Goal: Understand process/instructions: Learn how to perform a task or action

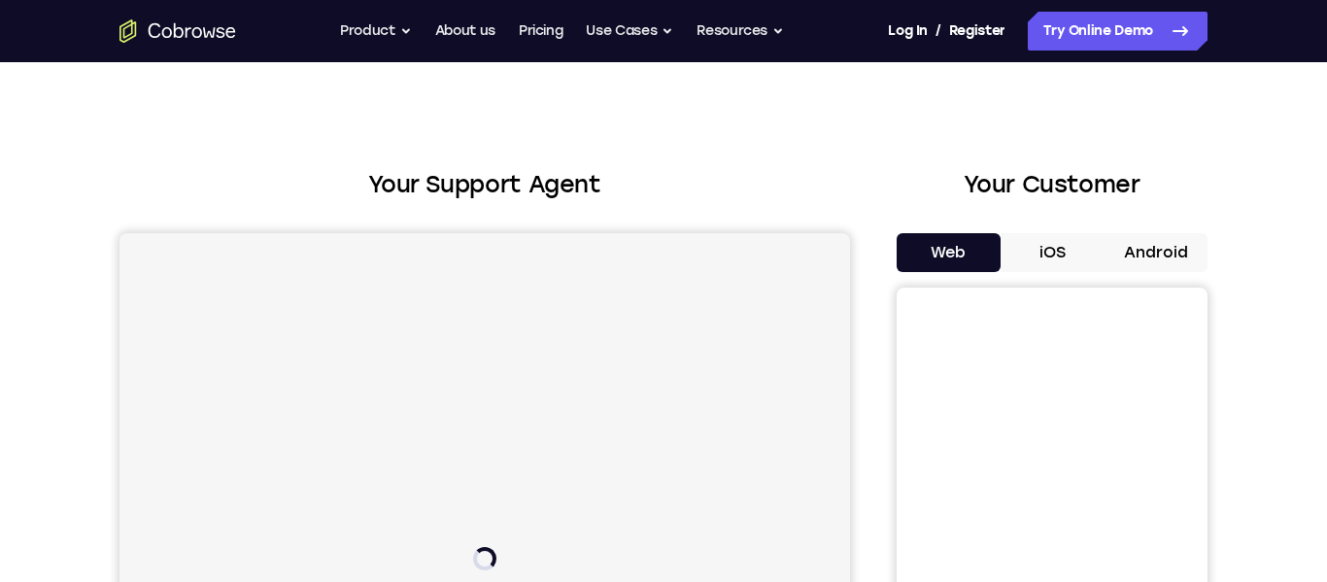
click at [1145, 251] on button "Android" at bounding box center [1155, 252] width 104 height 39
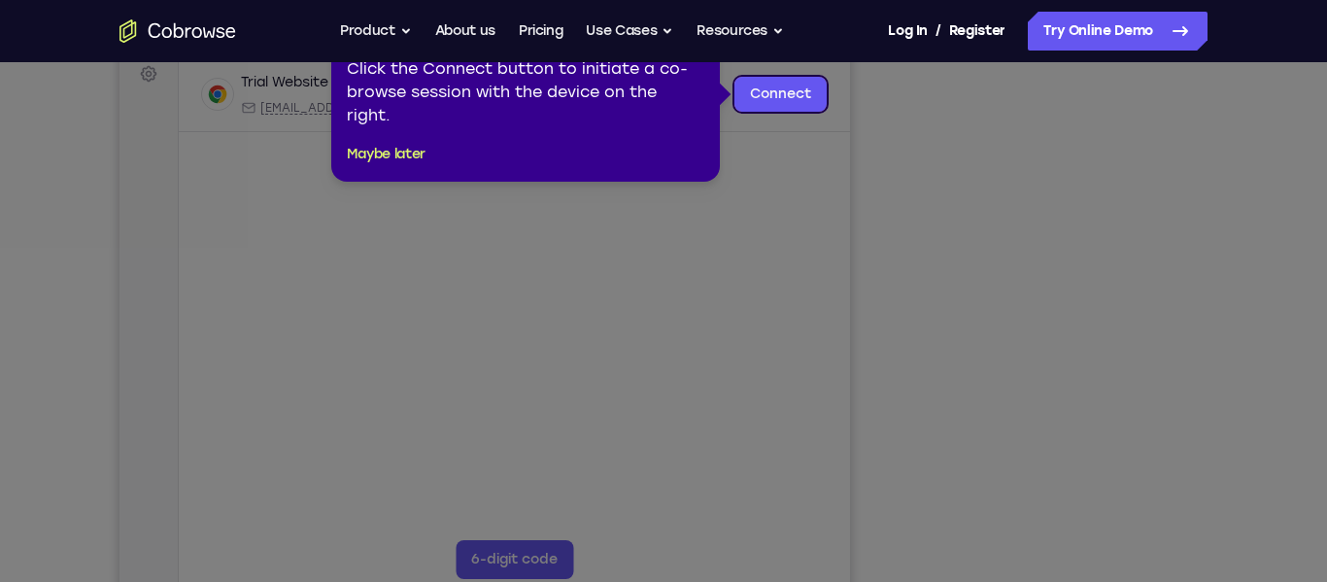
scroll to position [411, 0]
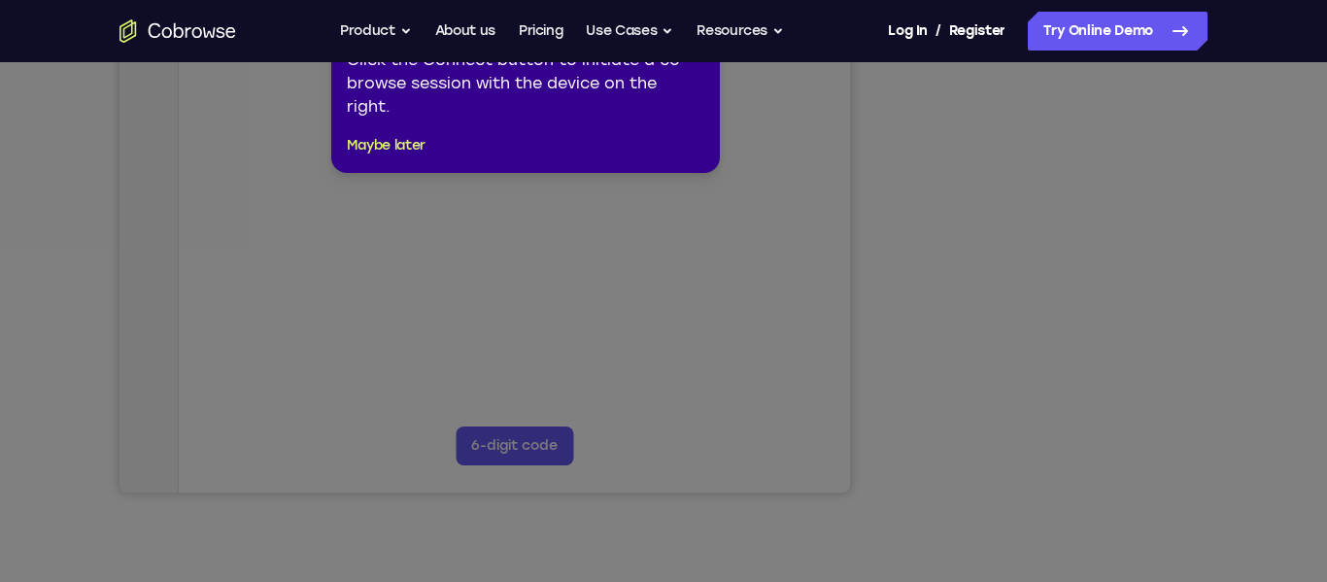
click at [948, 285] on icon at bounding box center [663, 272] width 1327 height 619
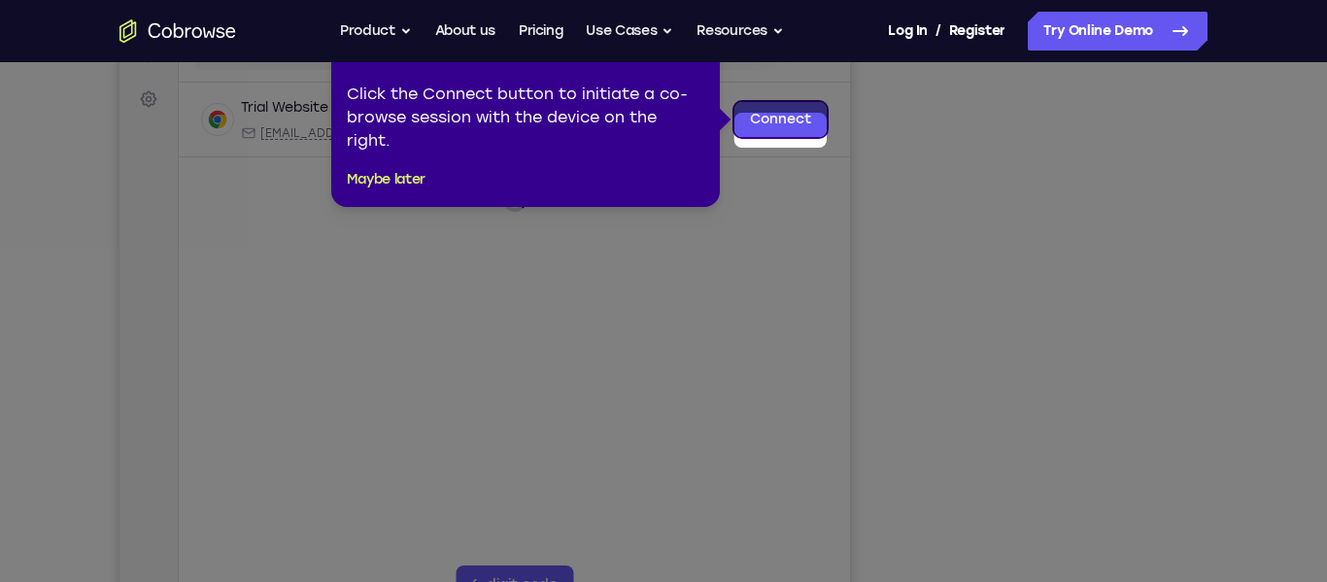
scroll to position [245, 0]
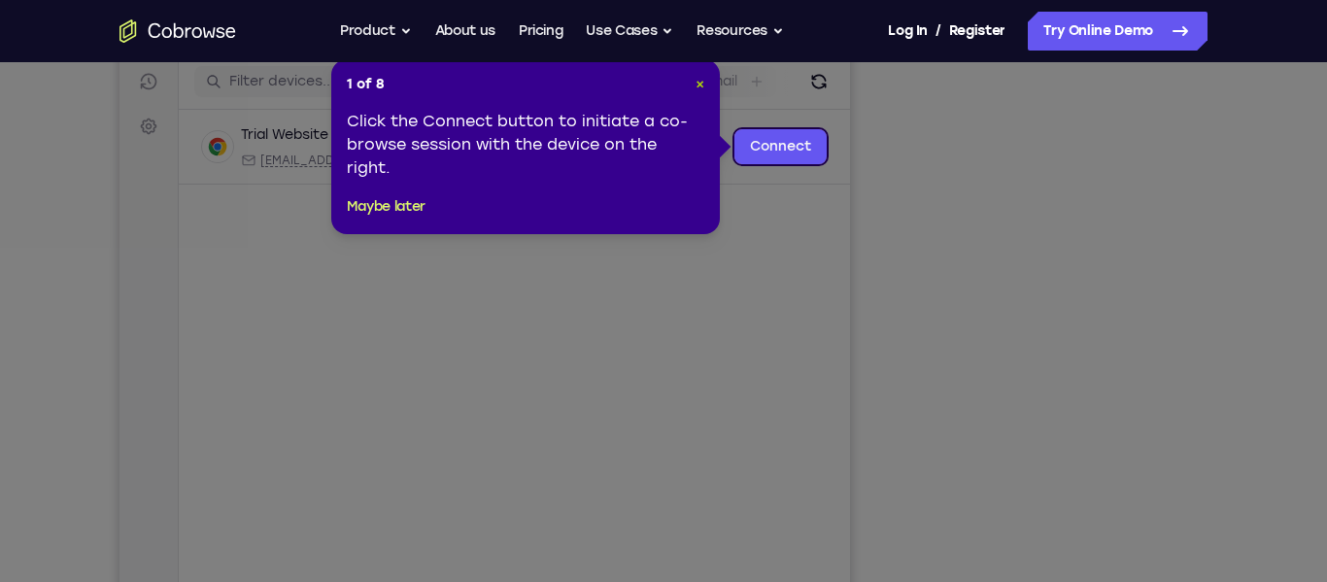
click at [701, 84] on span "×" at bounding box center [699, 84] width 9 height 17
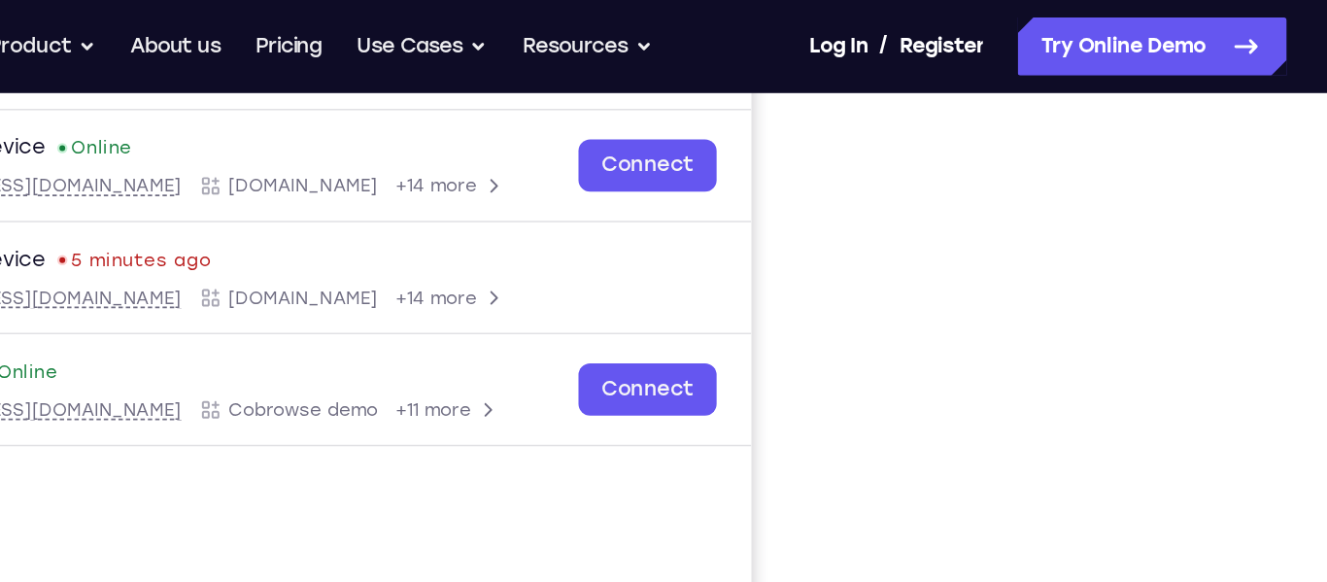
scroll to position [353, 0]
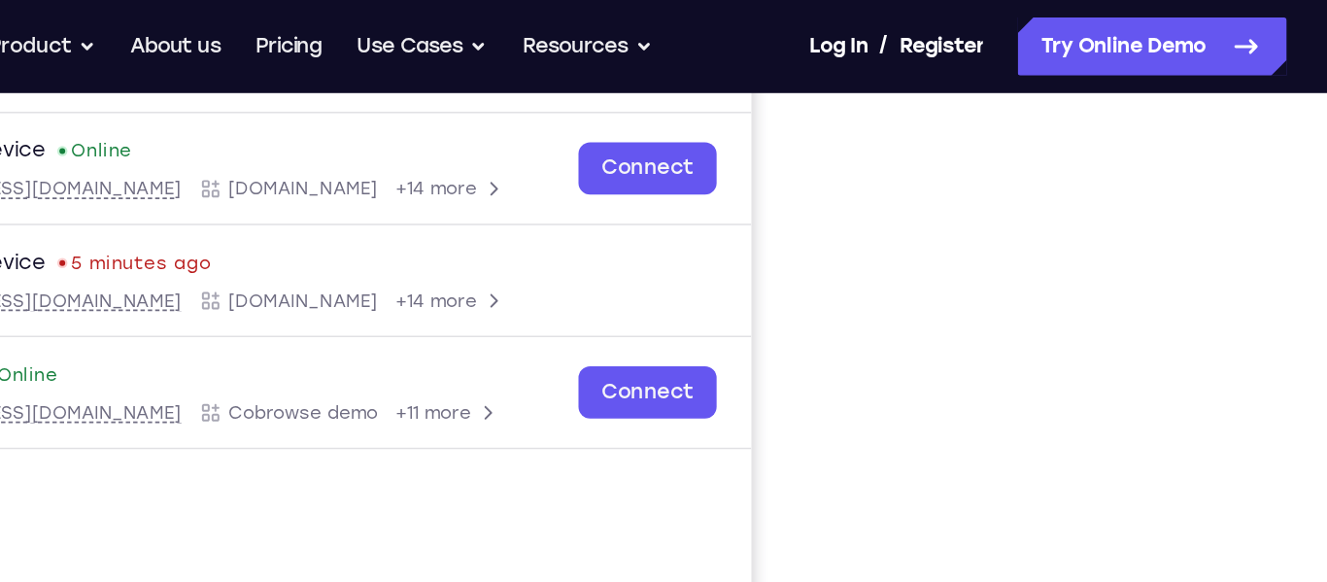
click at [1199, 239] on div at bounding box center [1051, 251] width 311 height 597
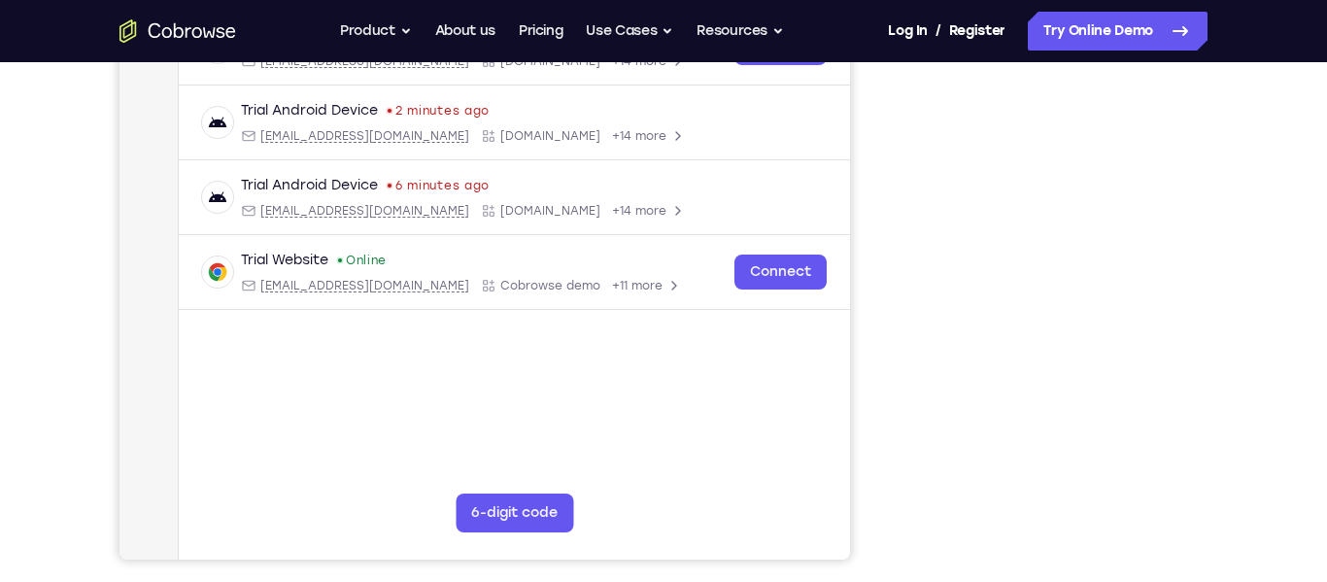
scroll to position [349, 0]
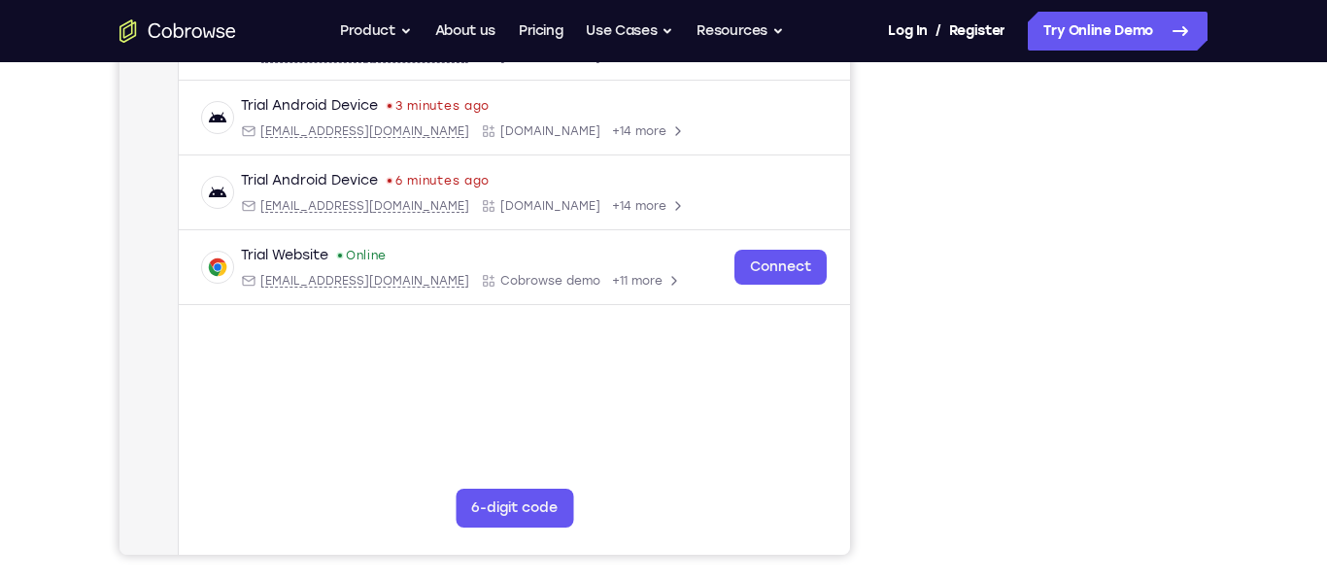
click at [878, 464] on div "Your Support Agent Your Customer Web iOS Android" at bounding box center [663, 197] width 1088 height 718
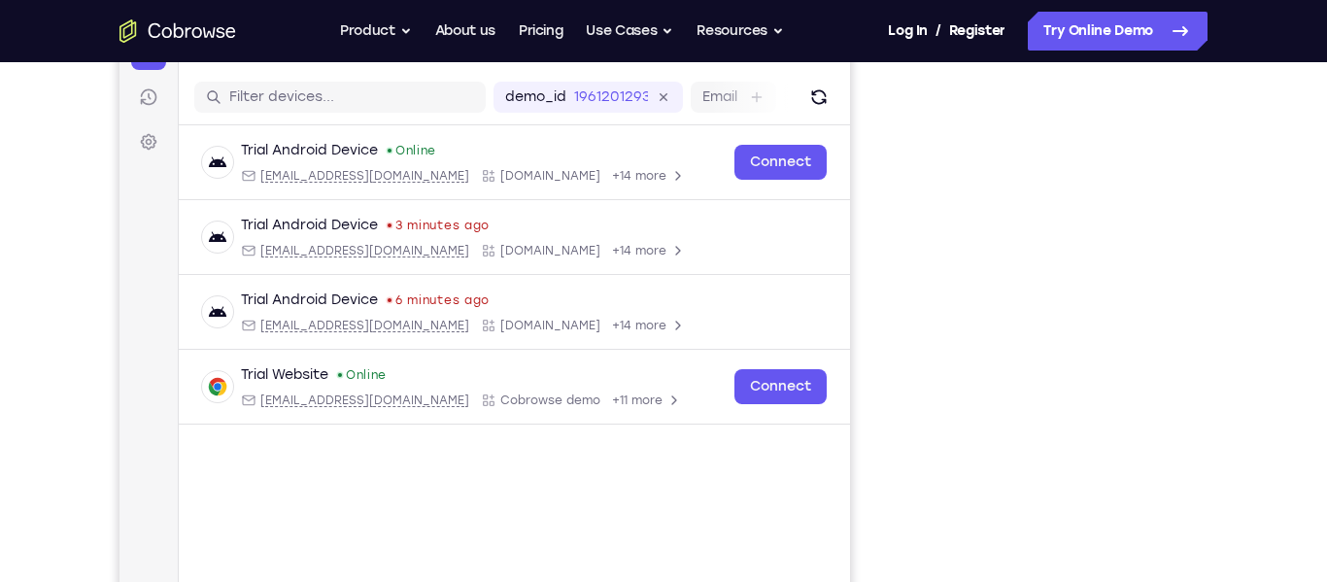
scroll to position [224, 0]
